Goal: Find specific page/section: Find specific page/section

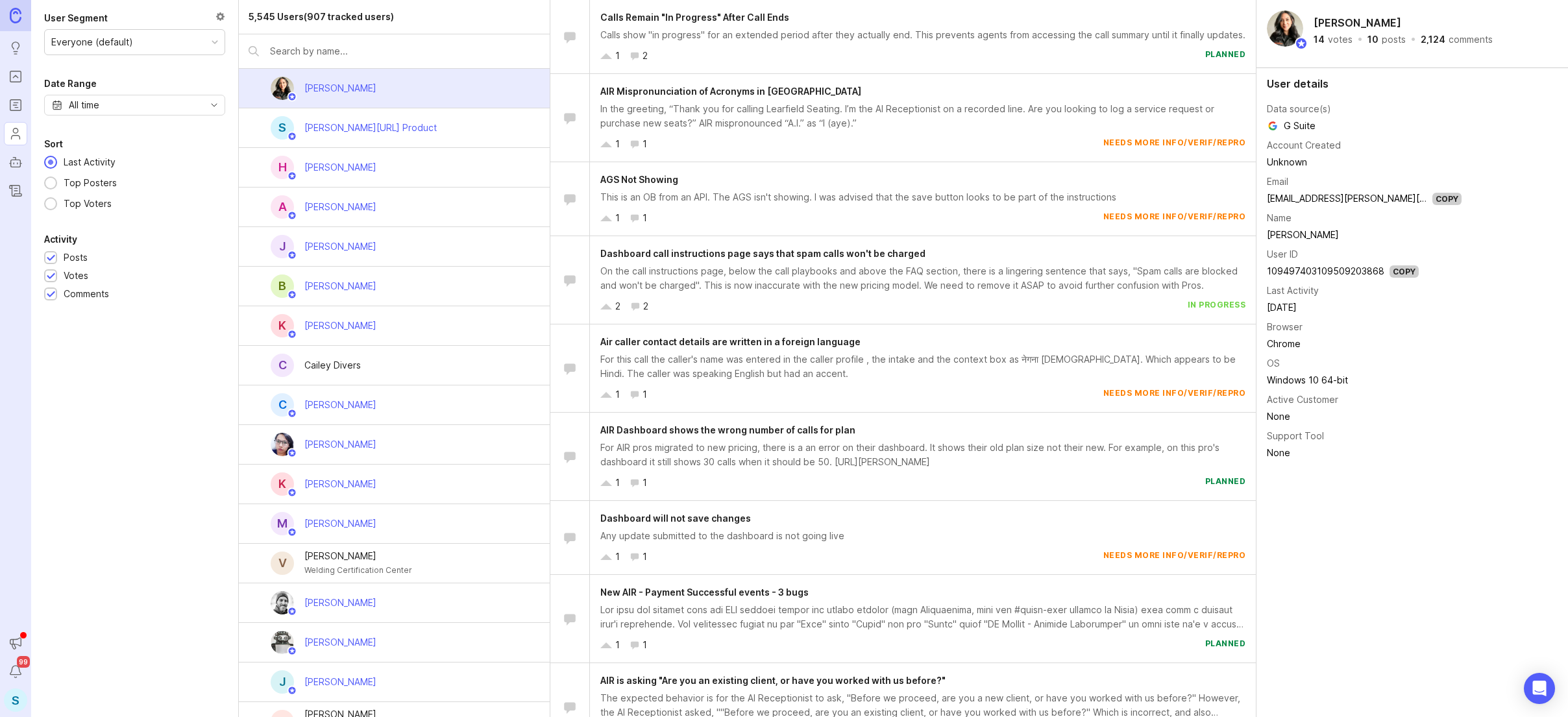
click at [335, 50] on input "text" at bounding box center [405, 51] width 270 height 15
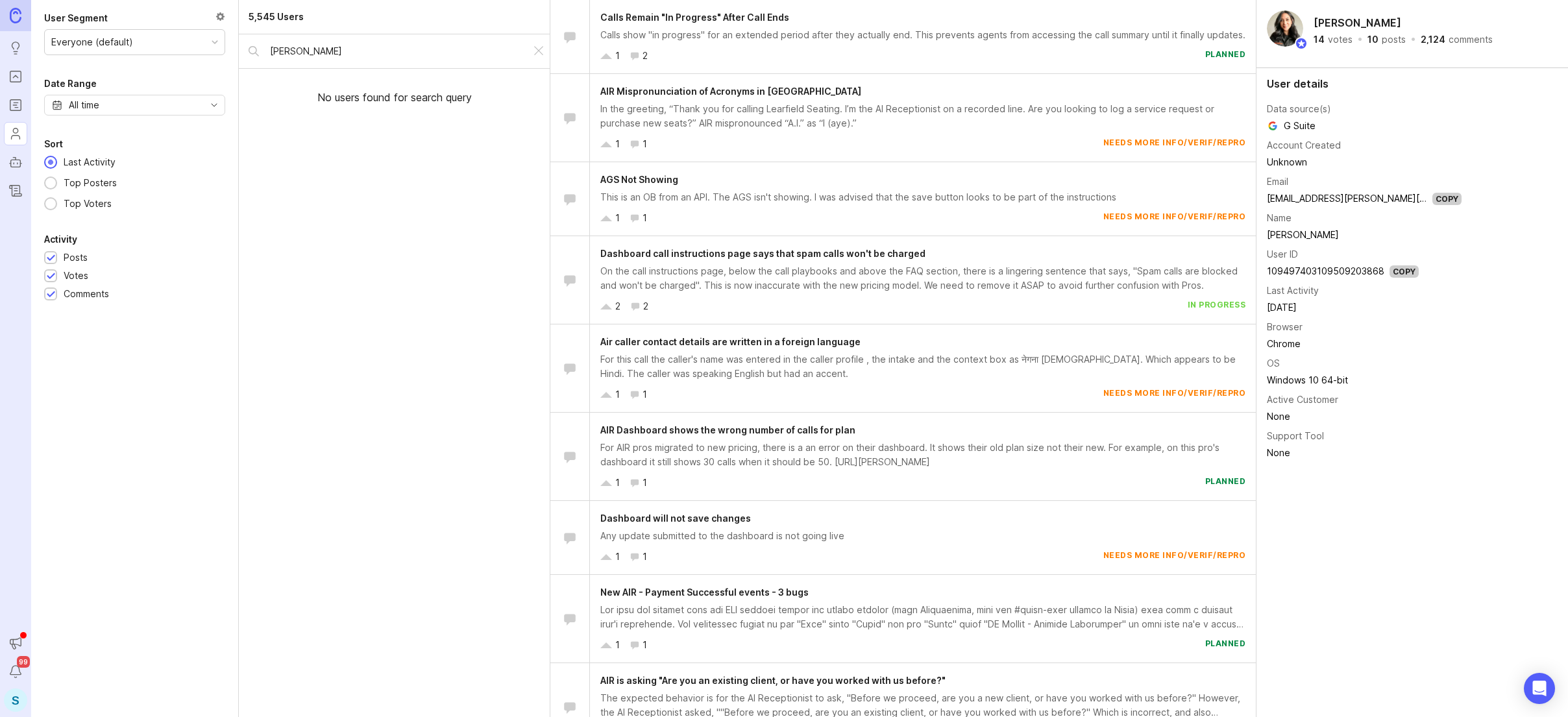
type input "[PERSON_NAME]"
